Goal: Entertainment & Leisure: Consume media (video, audio)

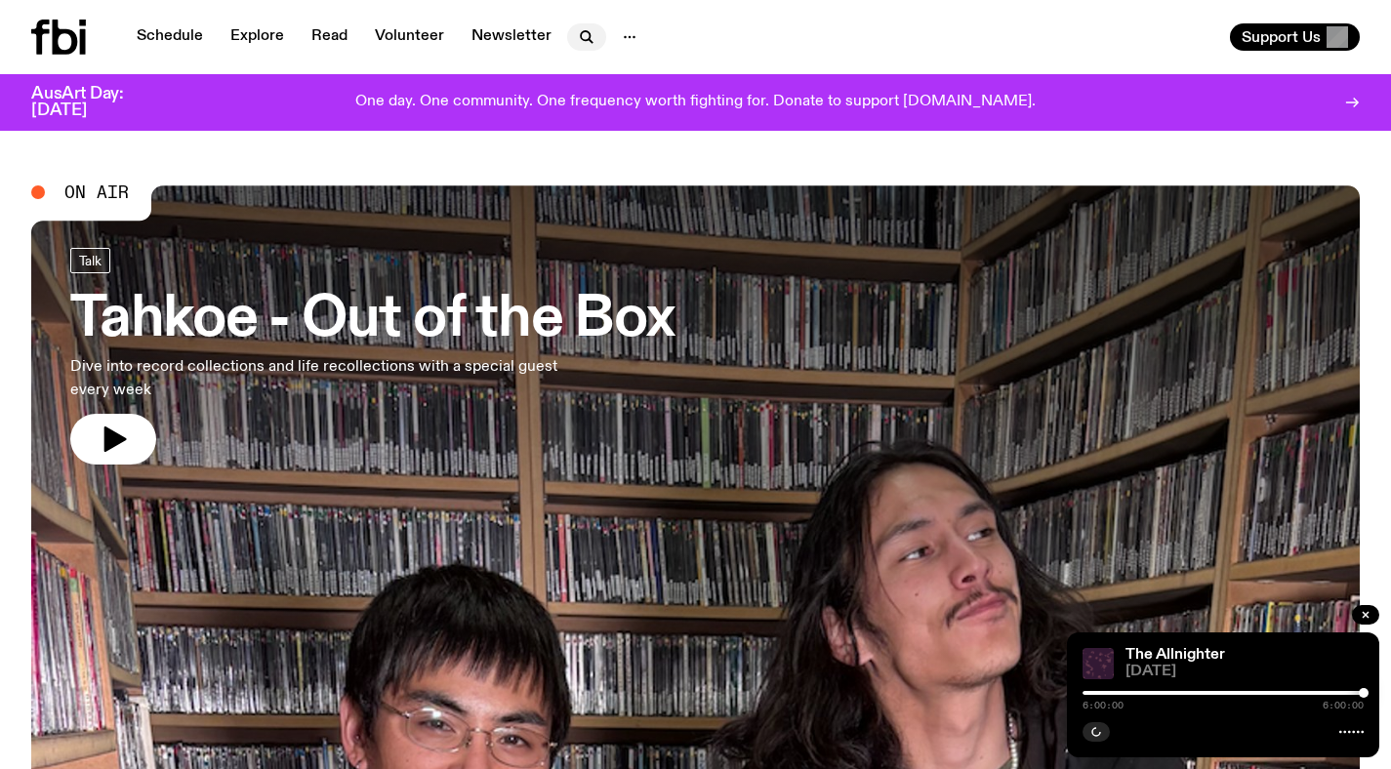
click at [582, 39] on icon "button" at bounding box center [585, 35] width 9 height 9
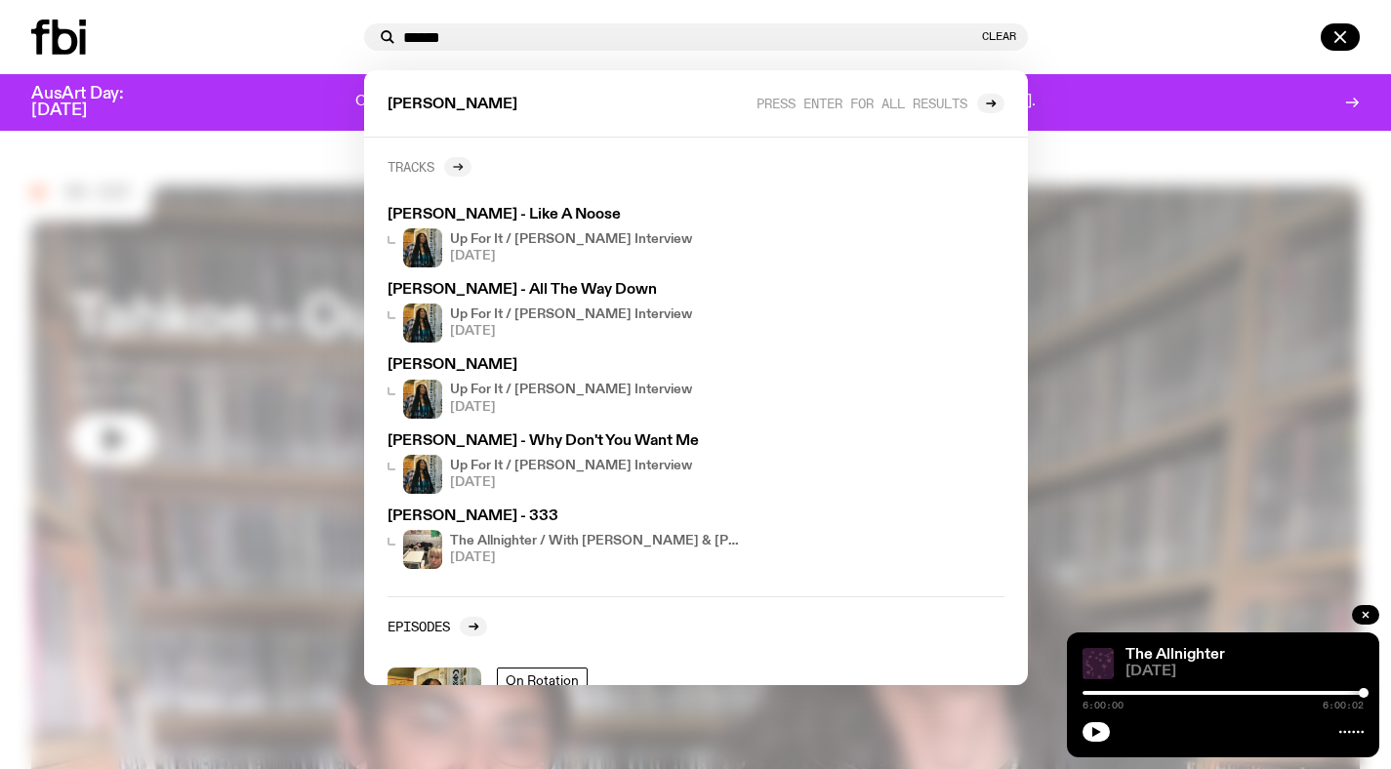
type input "******"
click at [461, 169] on icon at bounding box center [460, 167] width 3 height 7
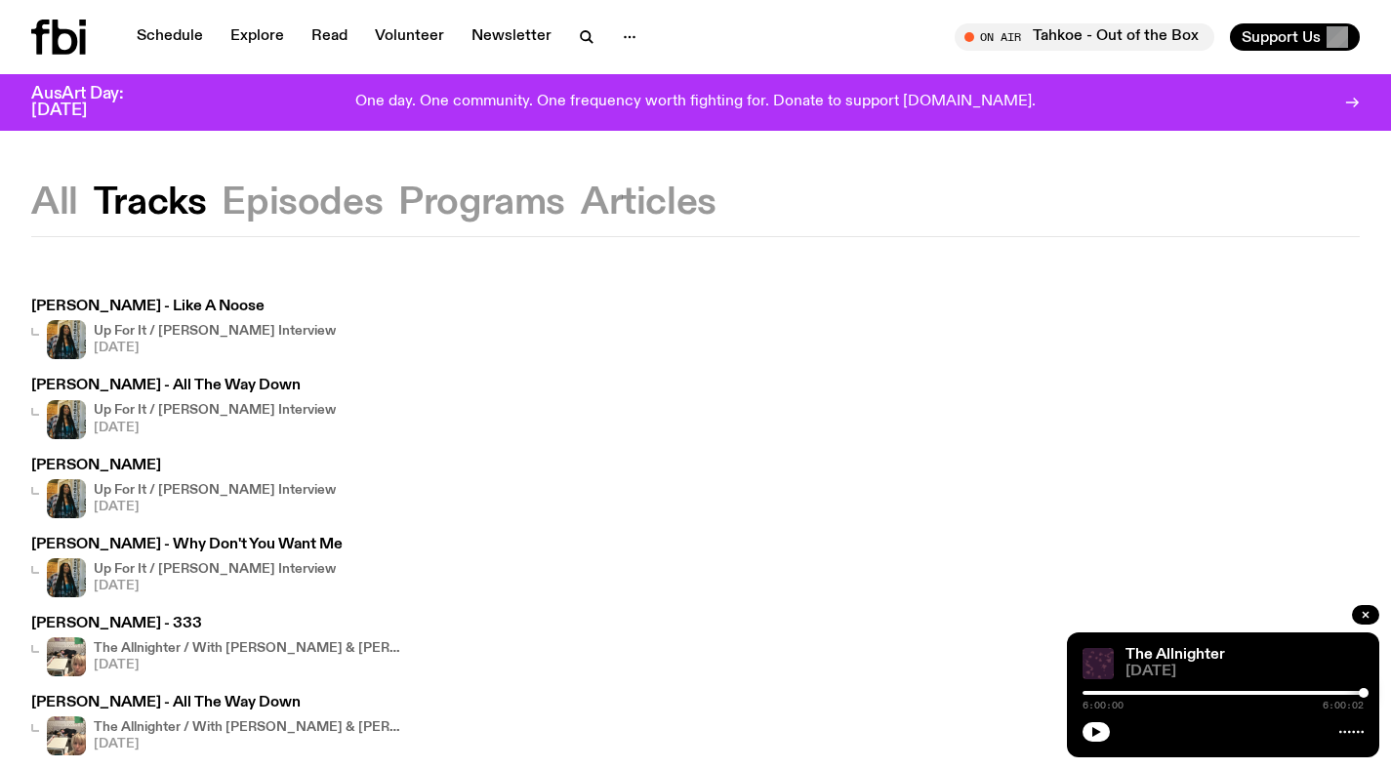
click at [216, 328] on h4 "Up For It / [PERSON_NAME] Interview" at bounding box center [215, 331] width 242 height 13
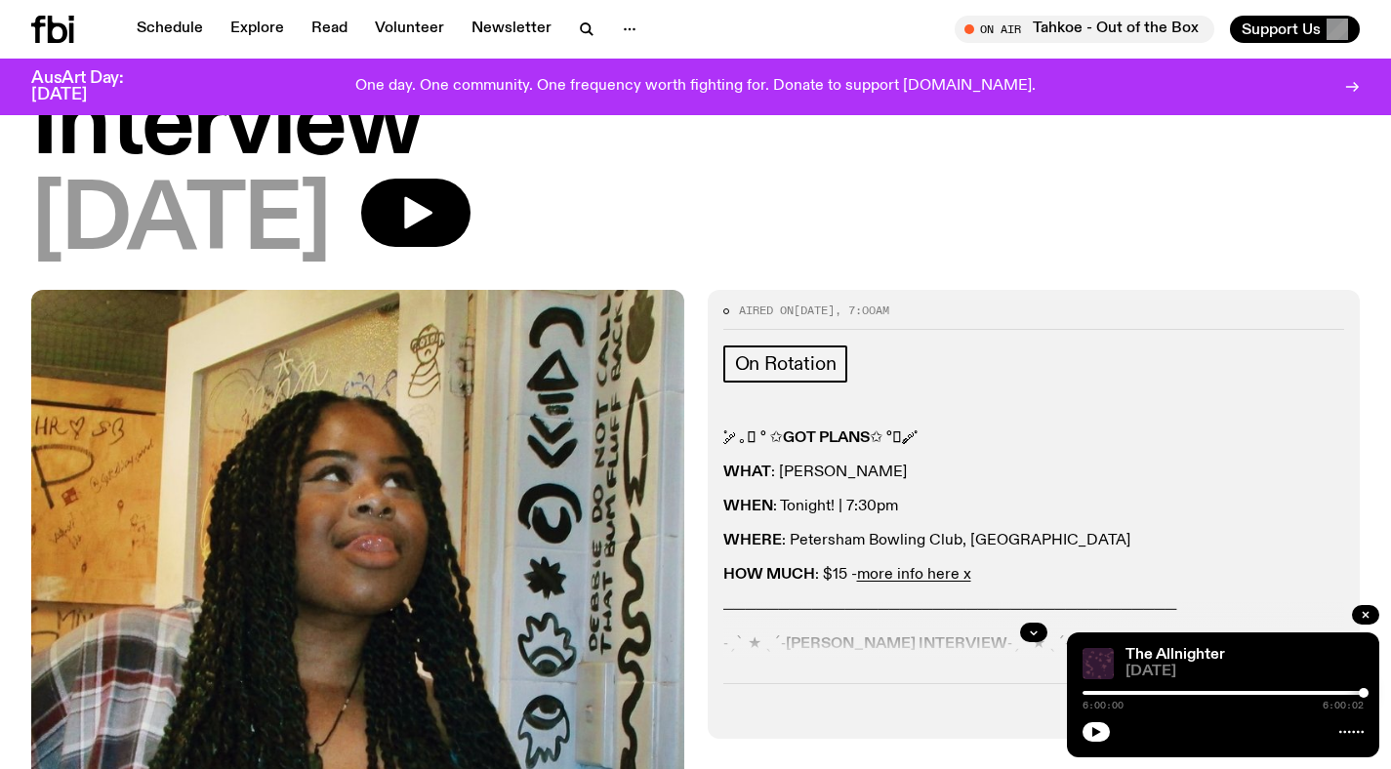
scroll to position [185, 0]
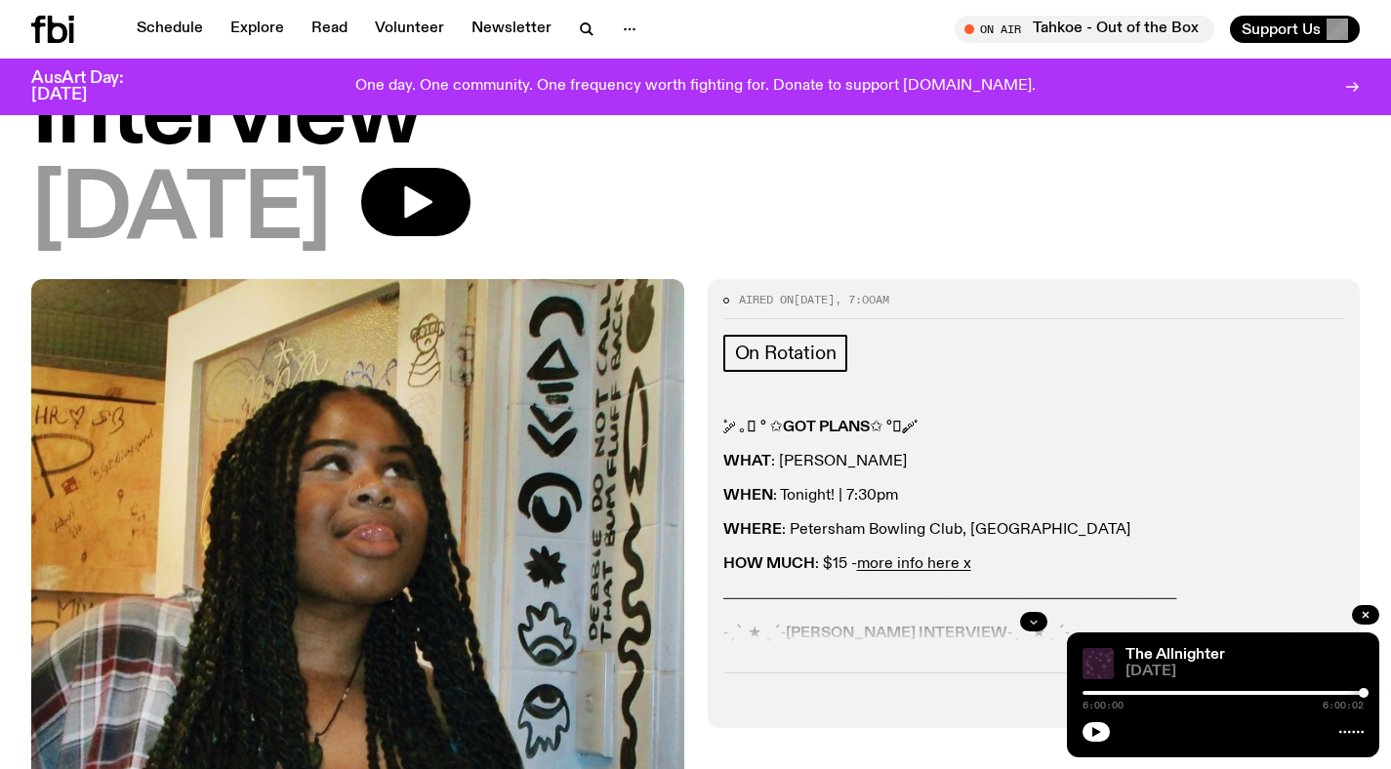
click at [1030, 616] on icon "button" at bounding box center [1034, 622] width 12 height 12
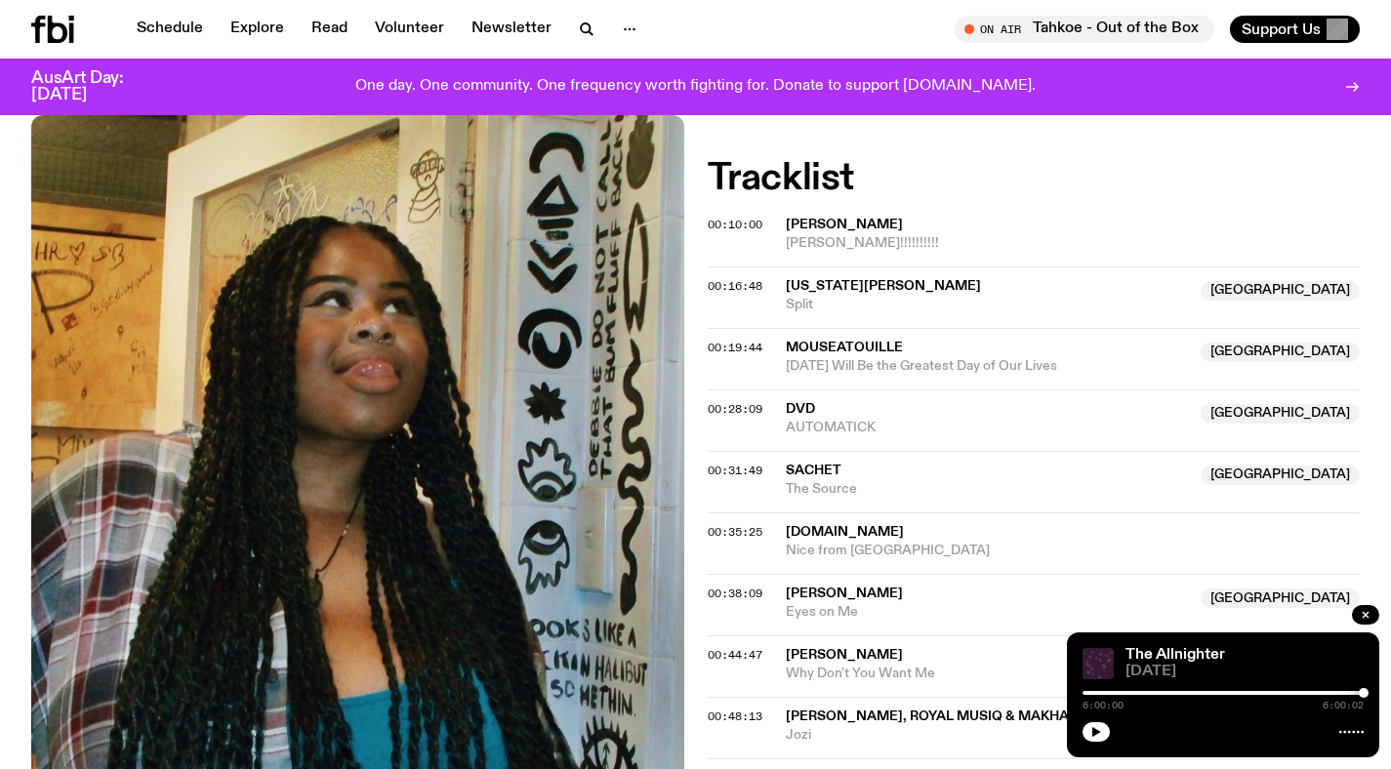
scroll to position [1173, 0]
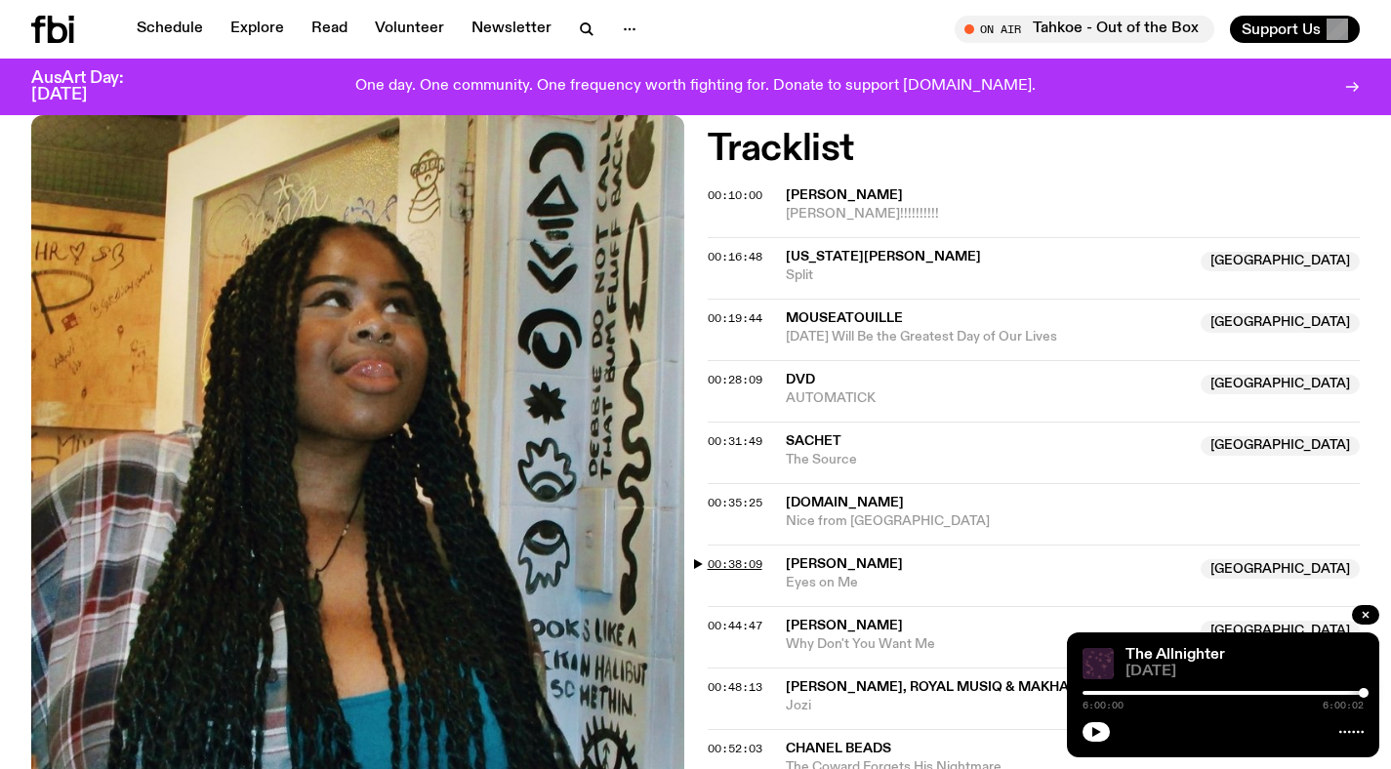
click at [750, 556] on span "00:38:09" at bounding box center [734, 564] width 55 height 16
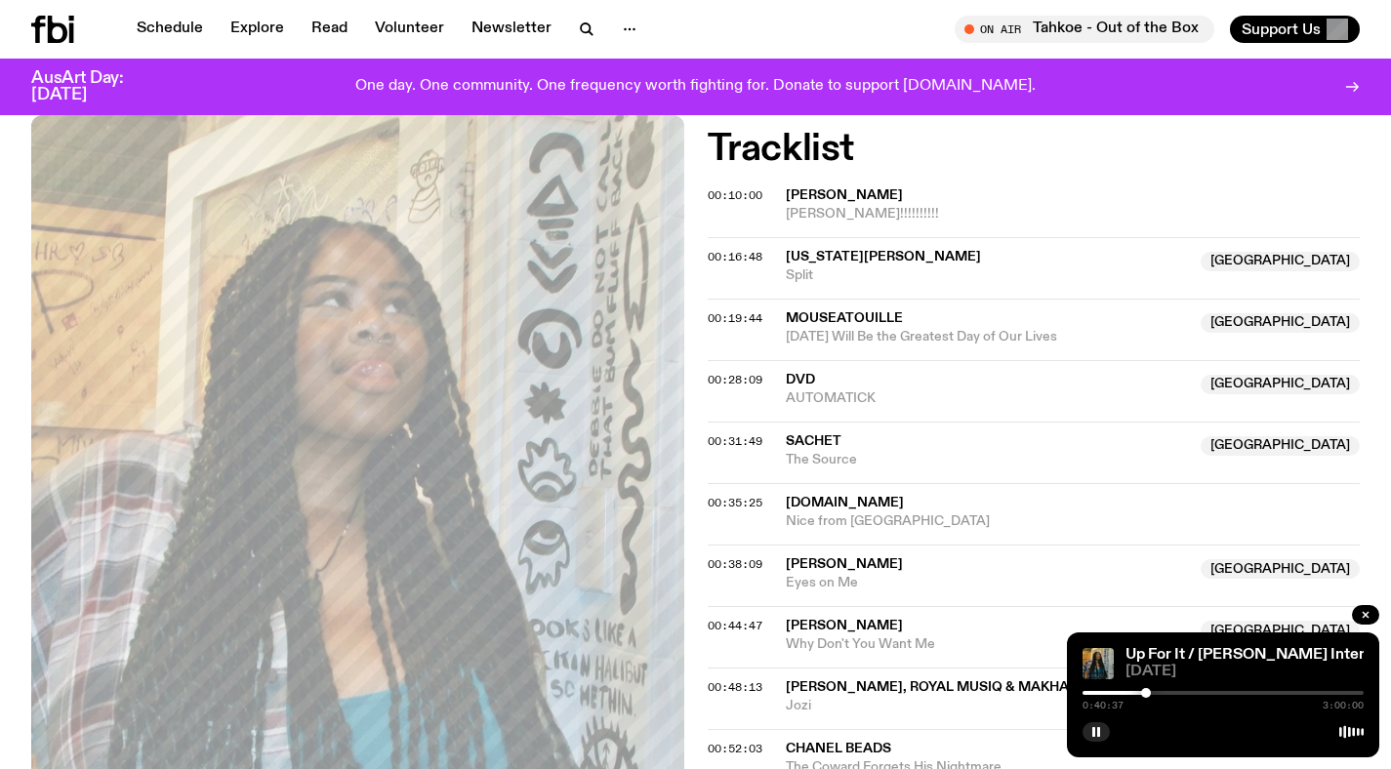
click at [1146, 692] on div at bounding box center [1146, 693] width 10 height 10
click at [1149, 692] on div at bounding box center [1150, 693] width 10 height 10
click at [1149, 692] on div at bounding box center [1149, 693] width 10 height 10
click at [1146, 692] on div at bounding box center [1146, 693] width 10 height 10
click at [1148, 692] on div at bounding box center [1146, 693] width 10 height 10
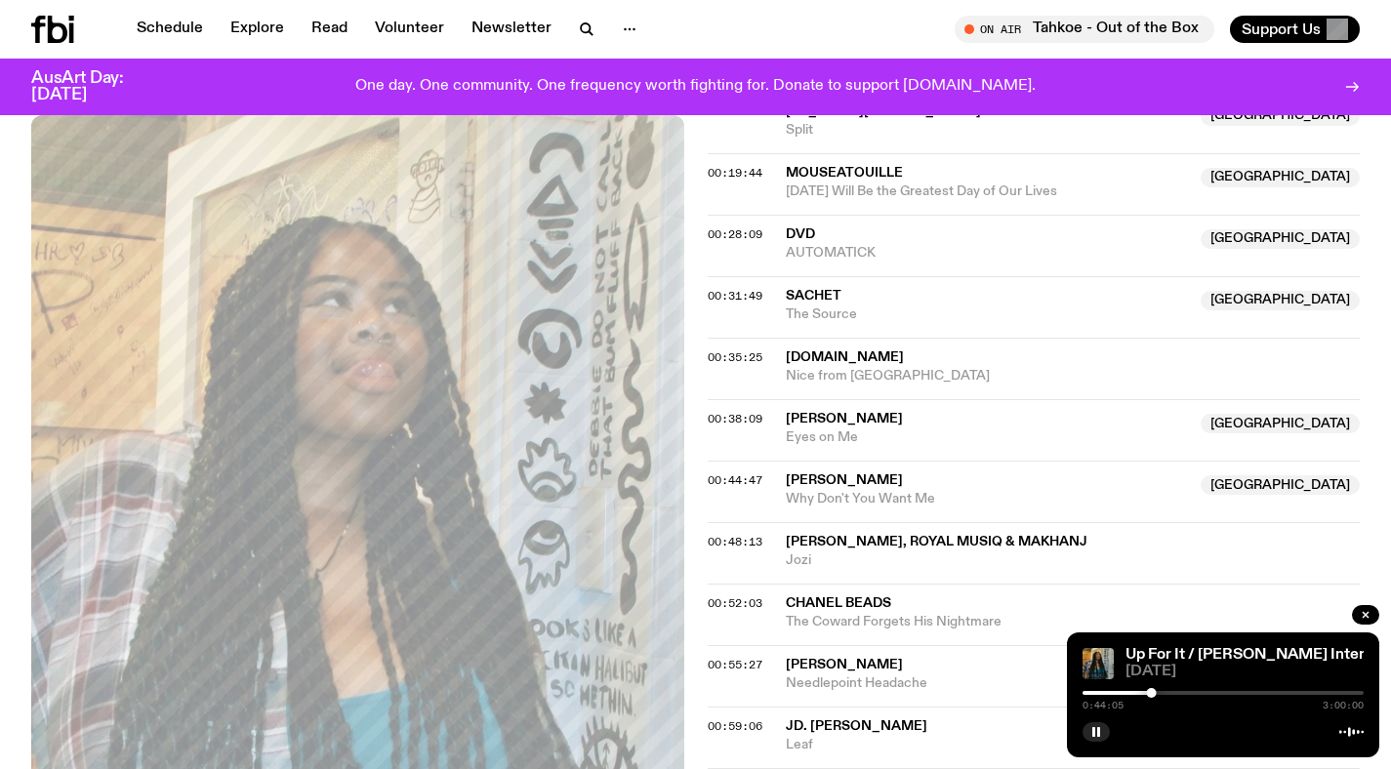
scroll to position [2068, 0]
